Goal: Task Accomplishment & Management: Use online tool/utility

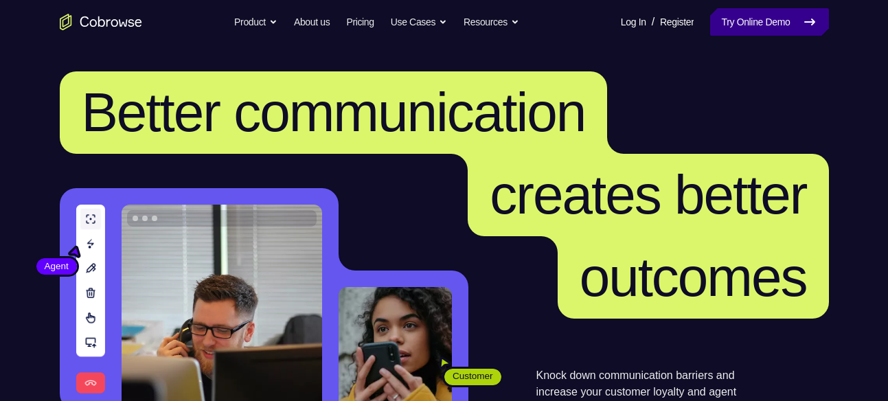
click at [731, 30] on link "Try Online Demo" at bounding box center [769, 21] width 118 height 27
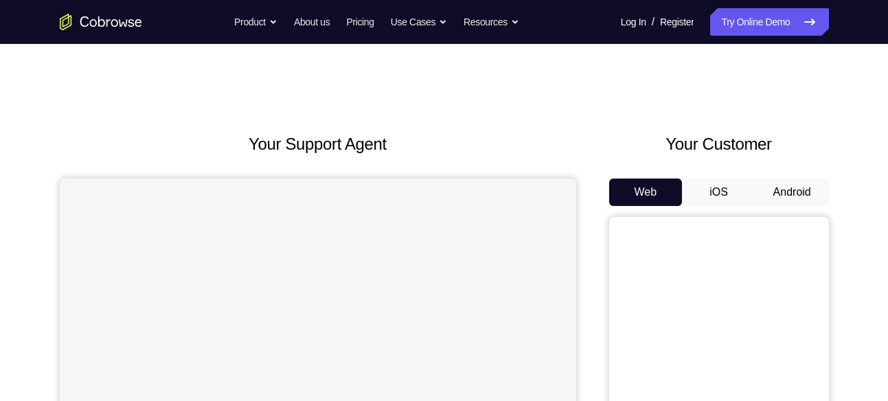
click at [812, 193] on button "Android" at bounding box center [791, 192] width 73 height 27
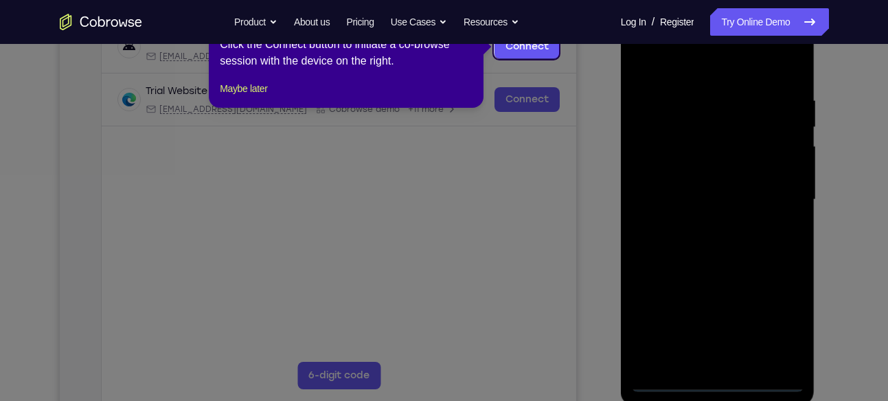
scroll to position [231, 0]
click at [717, 382] on icon at bounding box center [449, 200] width 898 height 401
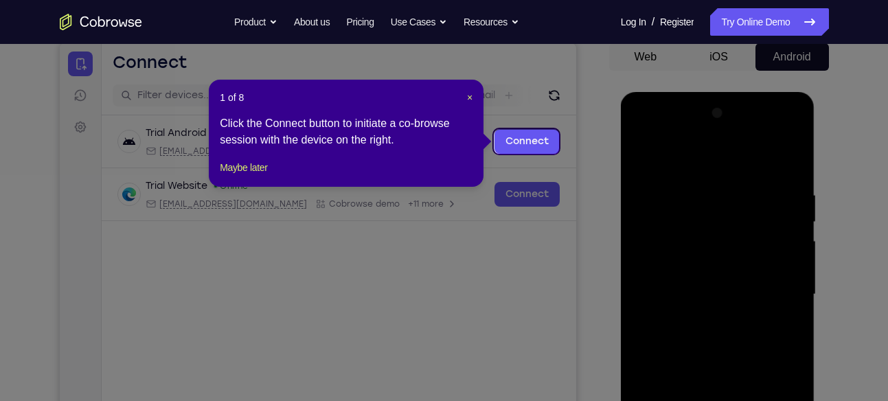
scroll to position [135, 0]
click at [471, 95] on span "×" at bounding box center [469, 98] width 5 height 11
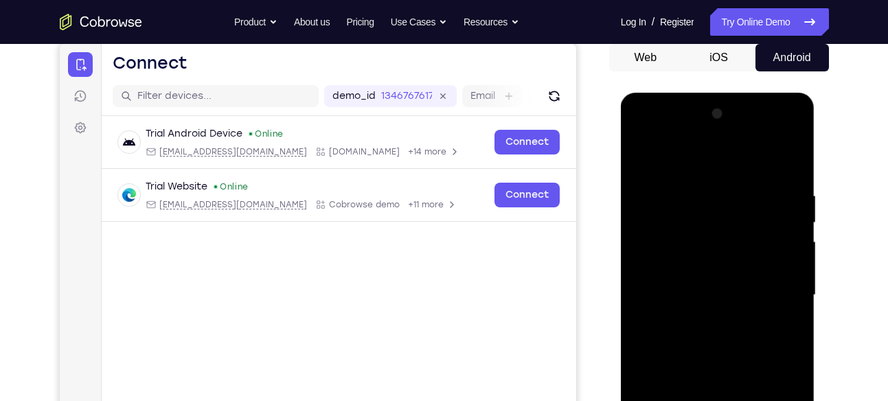
scroll to position [231, 0]
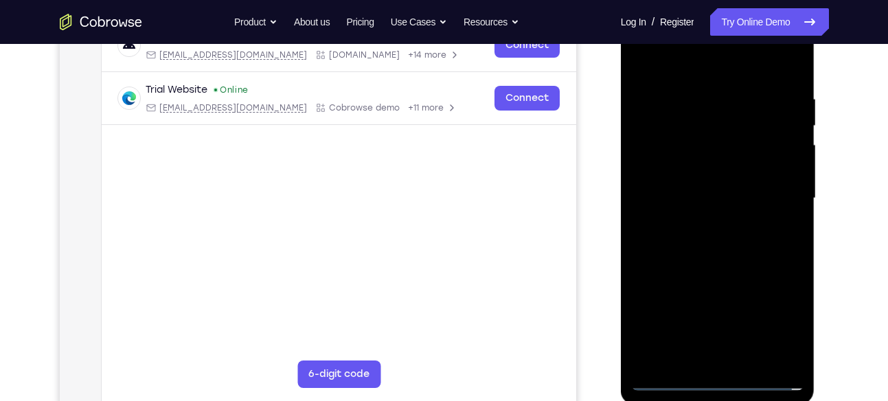
click at [720, 384] on div at bounding box center [717, 198] width 173 height 385
click at [775, 318] on div at bounding box center [717, 198] width 173 height 385
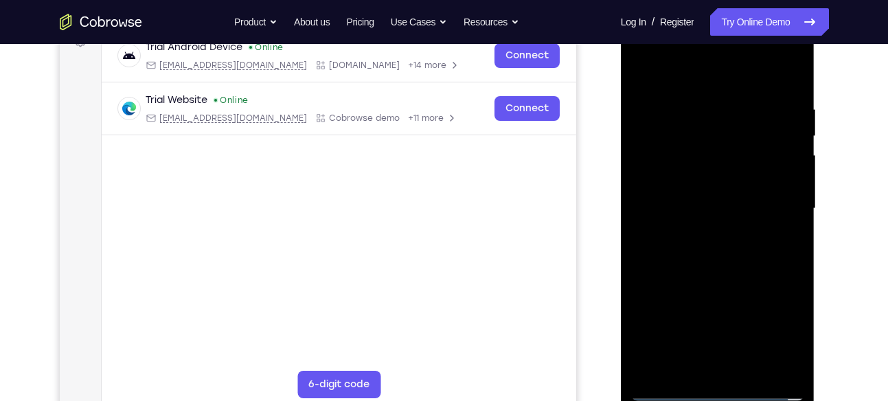
scroll to position [218, 0]
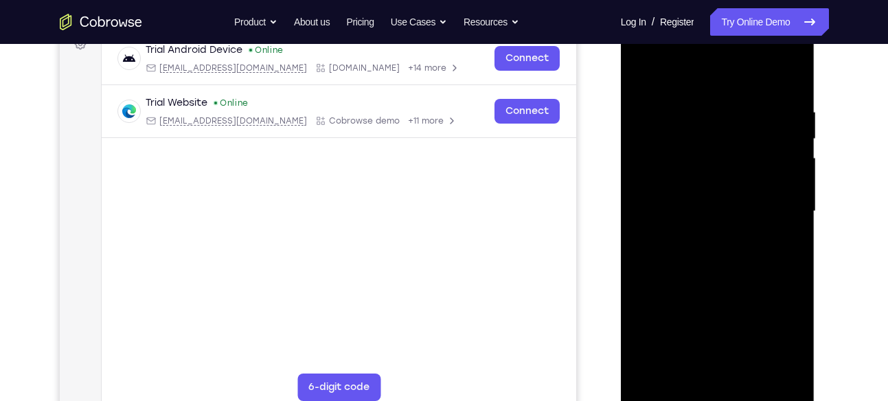
click at [643, 47] on div at bounding box center [717, 211] width 173 height 385
click at [786, 207] on div at bounding box center [717, 211] width 173 height 385
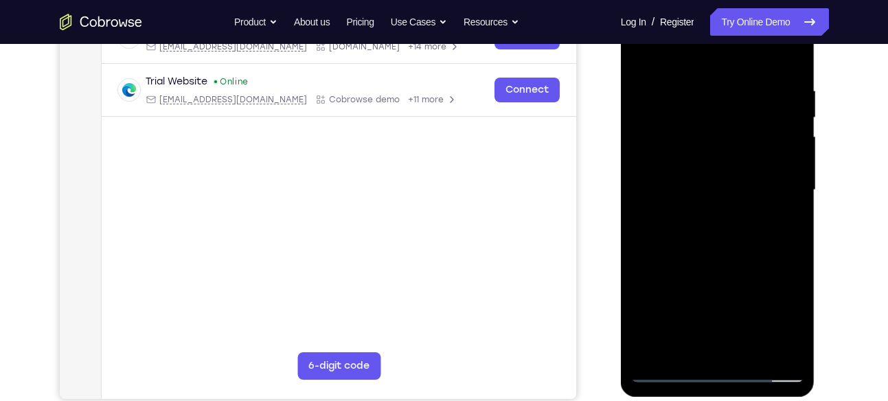
scroll to position [240, 0]
click at [706, 215] on div at bounding box center [717, 189] width 173 height 385
click at [675, 126] on div at bounding box center [717, 189] width 173 height 385
click at [690, 155] on div at bounding box center [717, 189] width 173 height 385
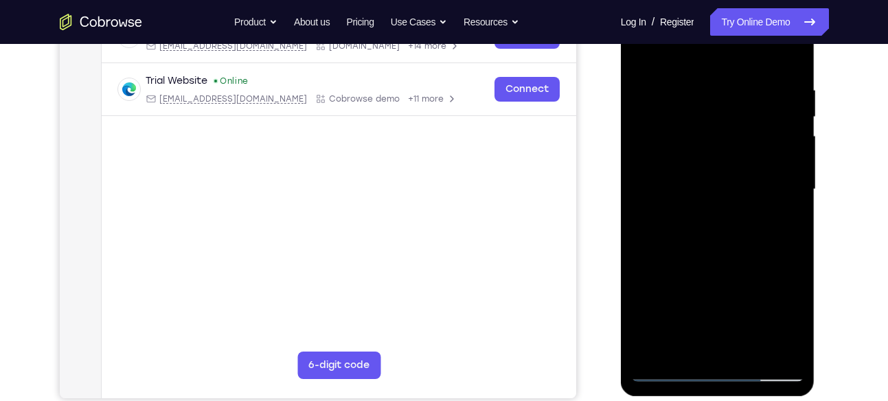
click at [709, 139] on div at bounding box center [717, 189] width 173 height 385
click at [690, 158] on div at bounding box center [717, 189] width 173 height 385
click at [773, 196] on div at bounding box center [717, 189] width 173 height 385
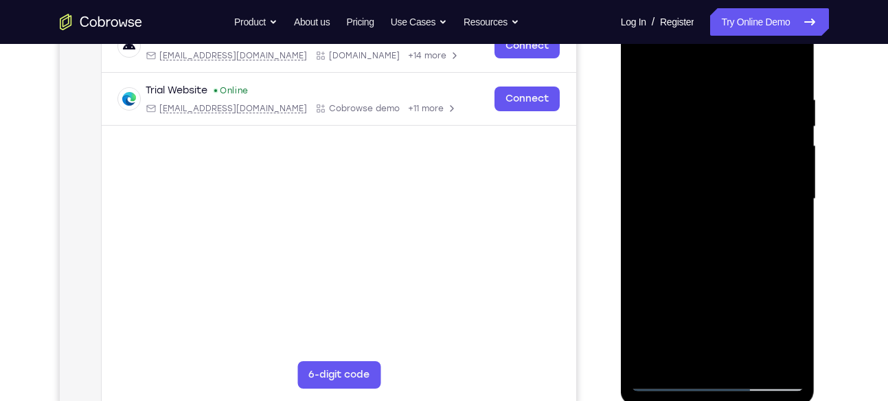
scroll to position [231, 0]
click at [692, 242] on div at bounding box center [717, 198] width 173 height 385
click at [693, 207] on div at bounding box center [717, 198] width 173 height 385
click at [693, 213] on div at bounding box center [717, 198] width 173 height 385
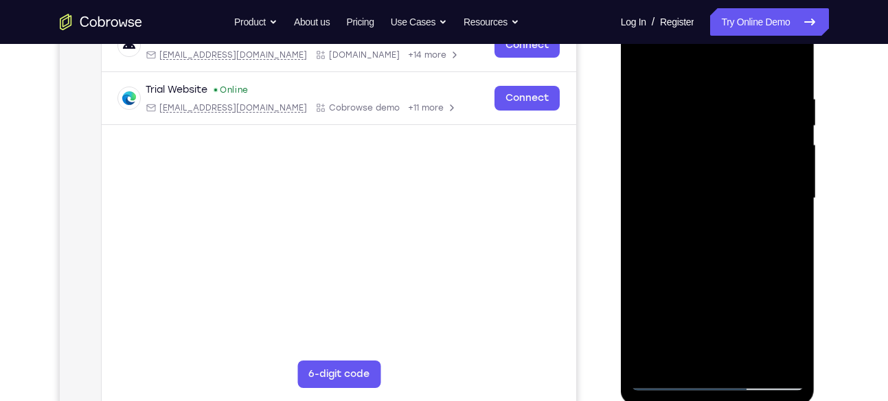
click at [687, 218] on div at bounding box center [717, 198] width 173 height 385
click at [690, 240] on div at bounding box center [717, 198] width 173 height 385
click at [710, 218] on div at bounding box center [717, 198] width 173 height 385
click at [687, 198] on div at bounding box center [717, 198] width 173 height 385
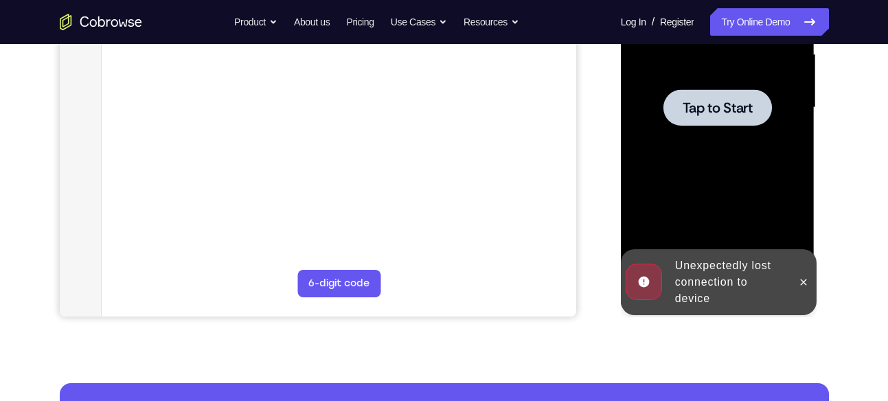
scroll to position [323, 0]
